Goal: Transaction & Acquisition: Purchase product/service

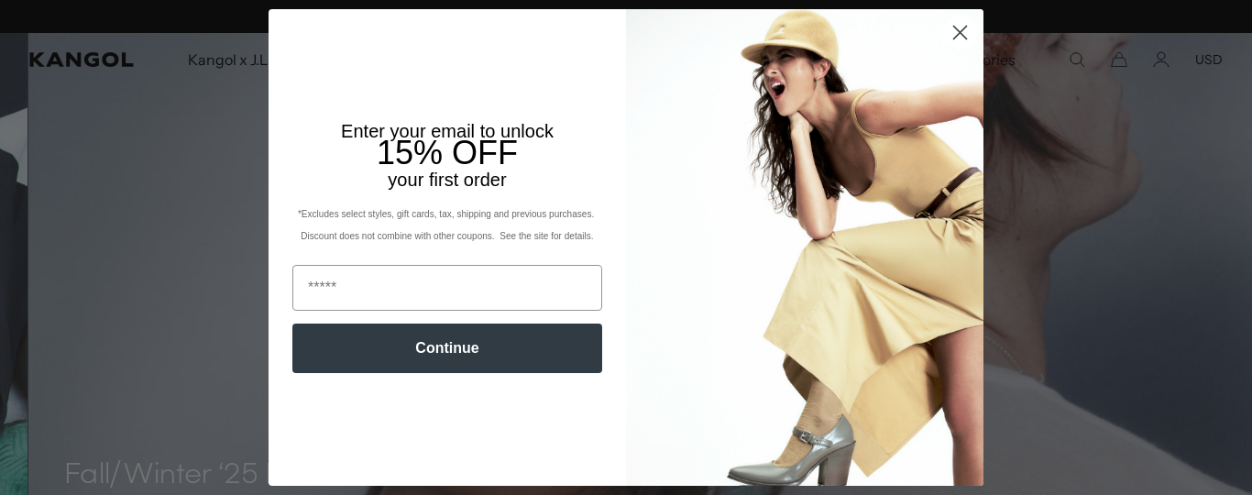
click at [955, 27] on circle "Close dialog" at bounding box center [960, 32] width 30 height 30
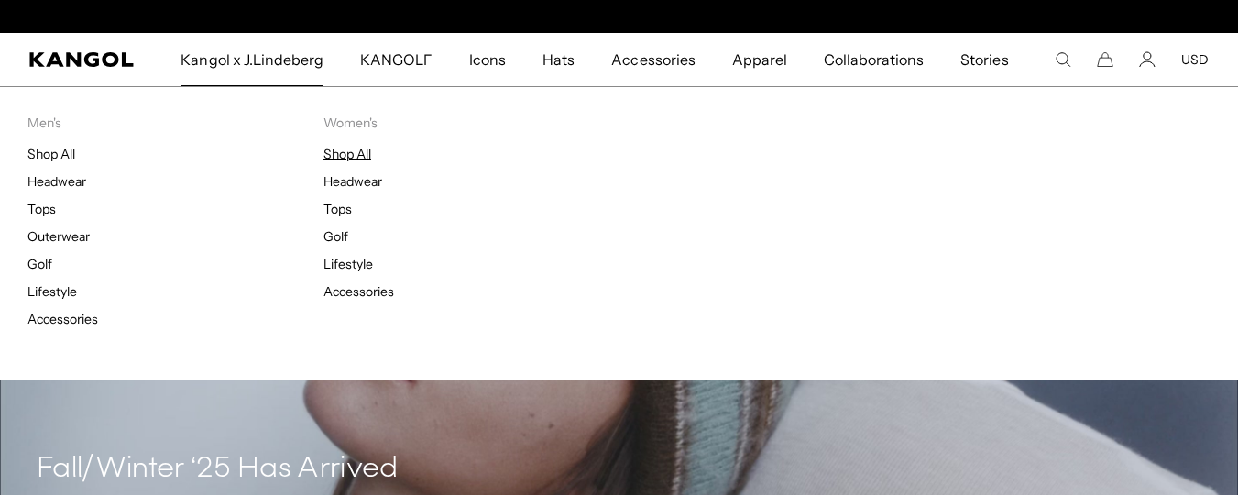
scroll to position [0, 378]
click at [333, 156] on link "Shop All" at bounding box center [347, 154] width 48 height 16
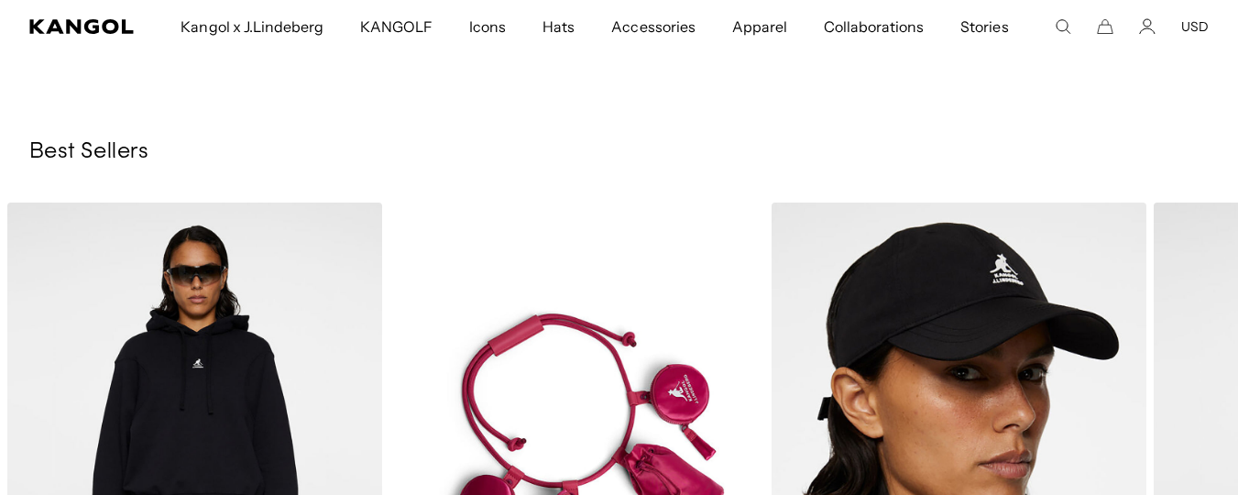
click at [1059, 28] on icon "Search here" at bounding box center [1063, 26] width 16 height 16
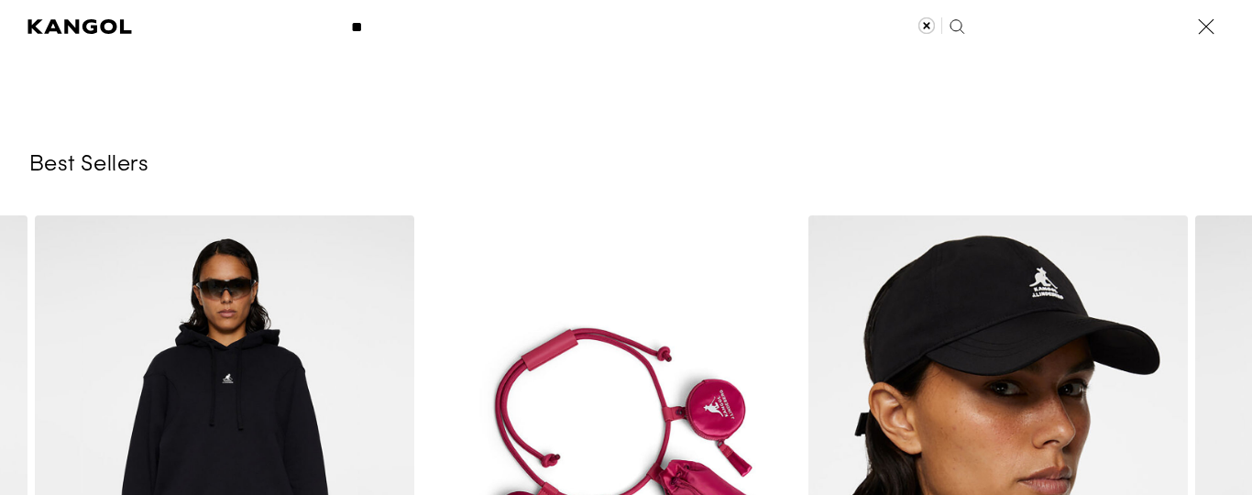
type input "*"
type input "*******"
